Goal: Obtain resource: Obtain resource

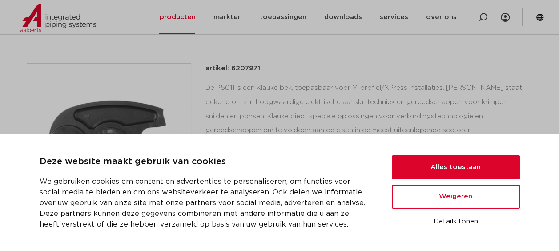
scroll to position [153, 0]
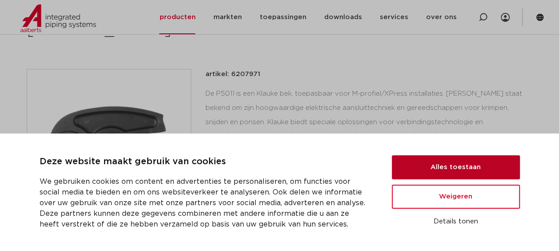
click at [460, 169] on button "Alles toestaan" at bounding box center [456, 167] width 128 height 24
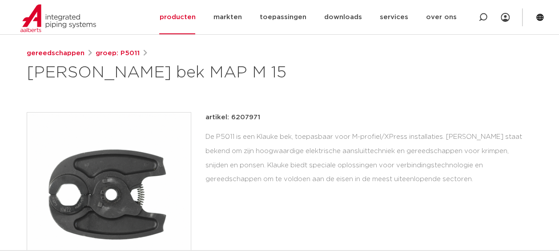
scroll to position [120, 0]
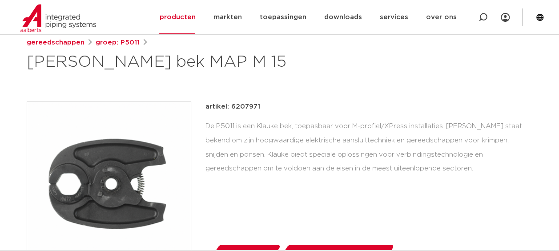
drag, startPoint x: 163, startPoint y: 60, endPoint x: 202, endPoint y: 60, distance: 39.2
click at [202, 60] on h1 "[PERSON_NAME] bek MAP M 15" at bounding box center [194, 62] width 334 height 21
copy h1 "M 15"
click at [129, 44] on link "groep: P5011" at bounding box center [118, 42] width 44 height 11
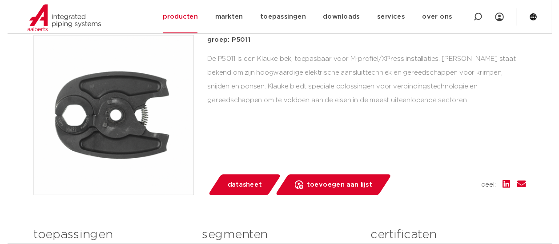
scroll to position [165, 0]
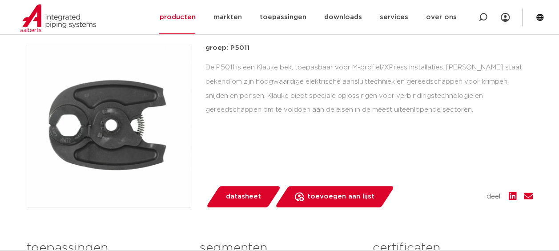
click at [251, 194] on span "datasheet" at bounding box center [243, 197] width 35 height 14
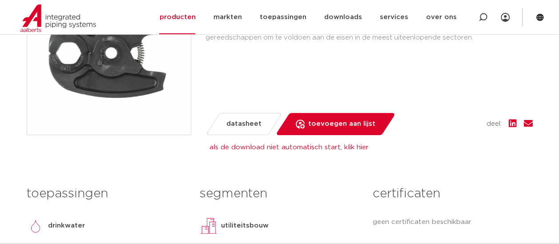
scroll to position [266, 0]
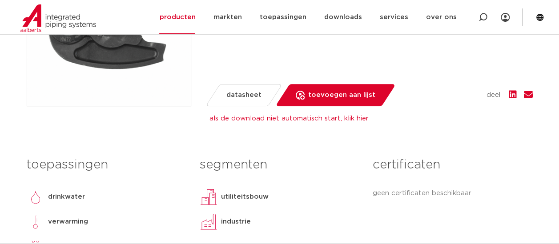
drag, startPoint x: 480, startPoint y: 0, endPoint x: 65, endPoint y: 131, distance: 434.6
click at [65, 131] on div "Klauke bek MAP1/MAP2L M-profiel groep: P5011 De P5011 is een Klauke bek, toepas…" at bounding box center [280, 93] width 521 height 403
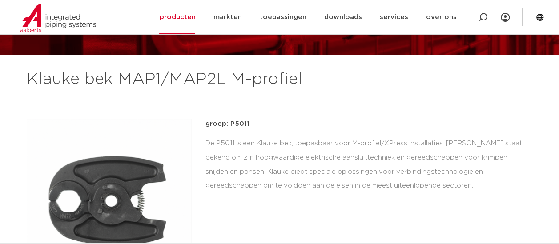
scroll to position [90, 0]
